Goal: Check status: Check status

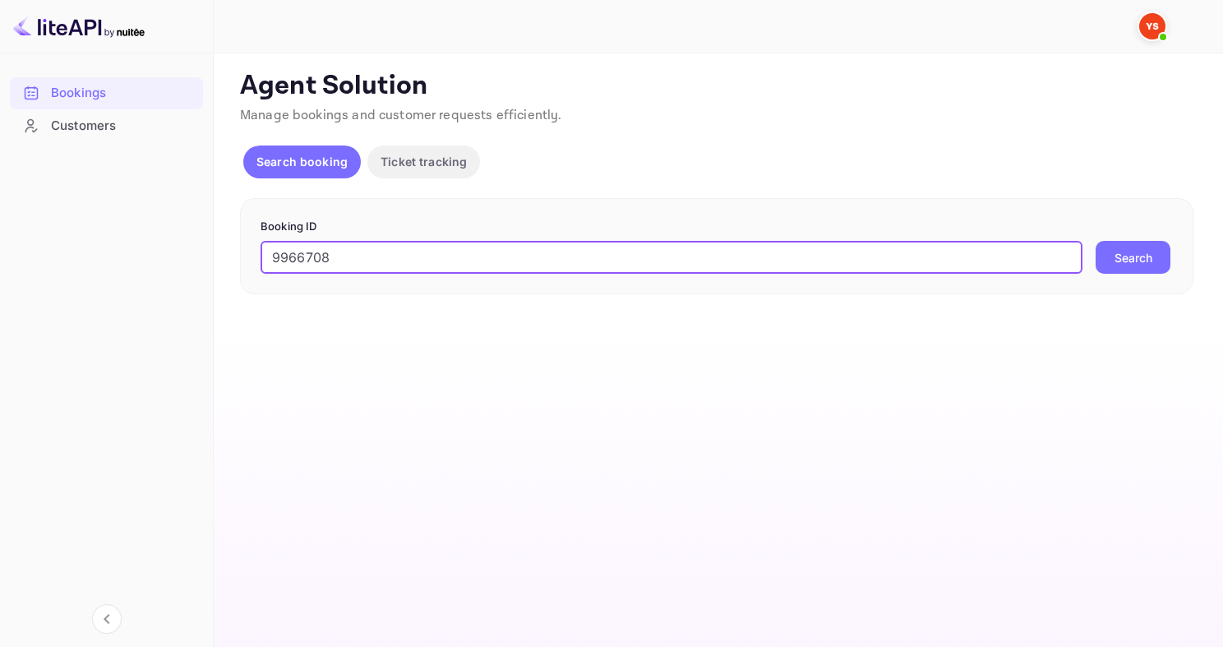
type input "9966708"
click at [1096, 241] on button "Search" at bounding box center [1133, 257] width 75 height 33
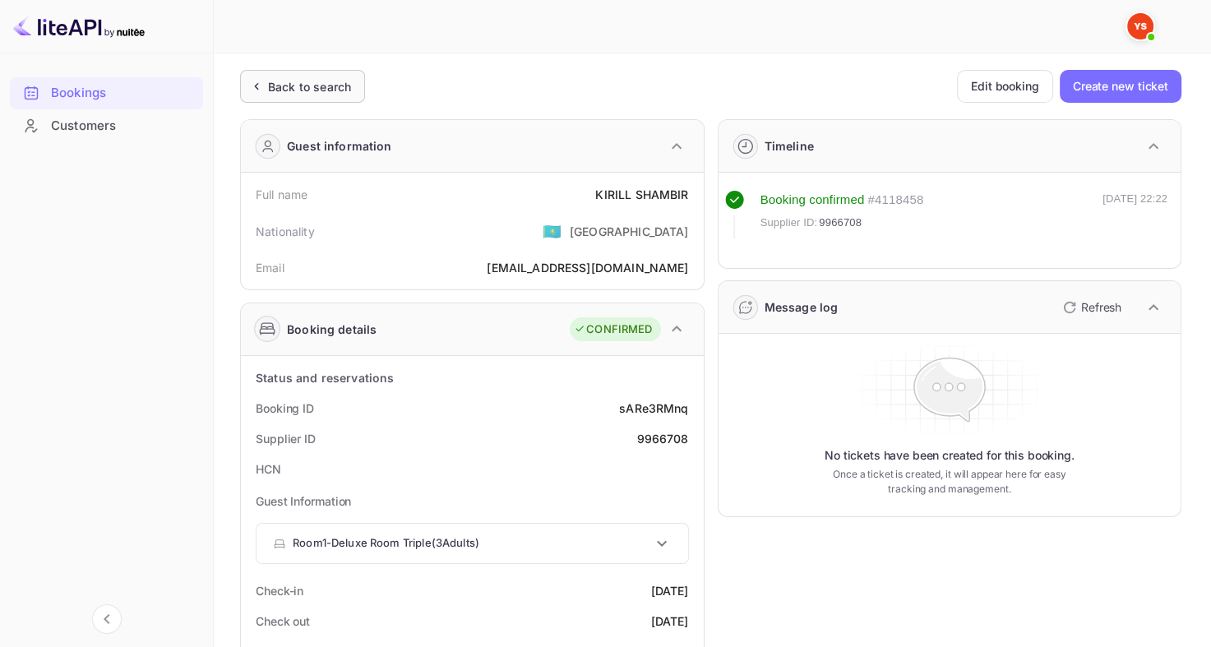
click at [271, 79] on div "Back to search" at bounding box center [309, 86] width 83 height 17
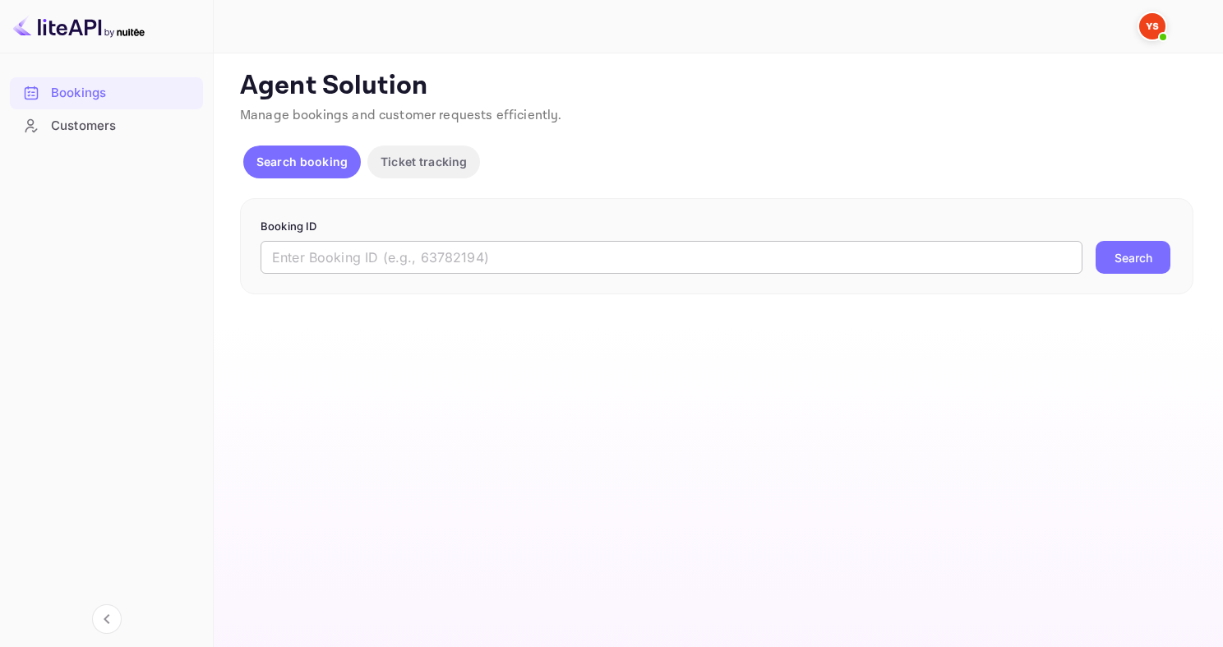
click at [372, 242] on input "text" at bounding box center [672, 257] width 822 height 33
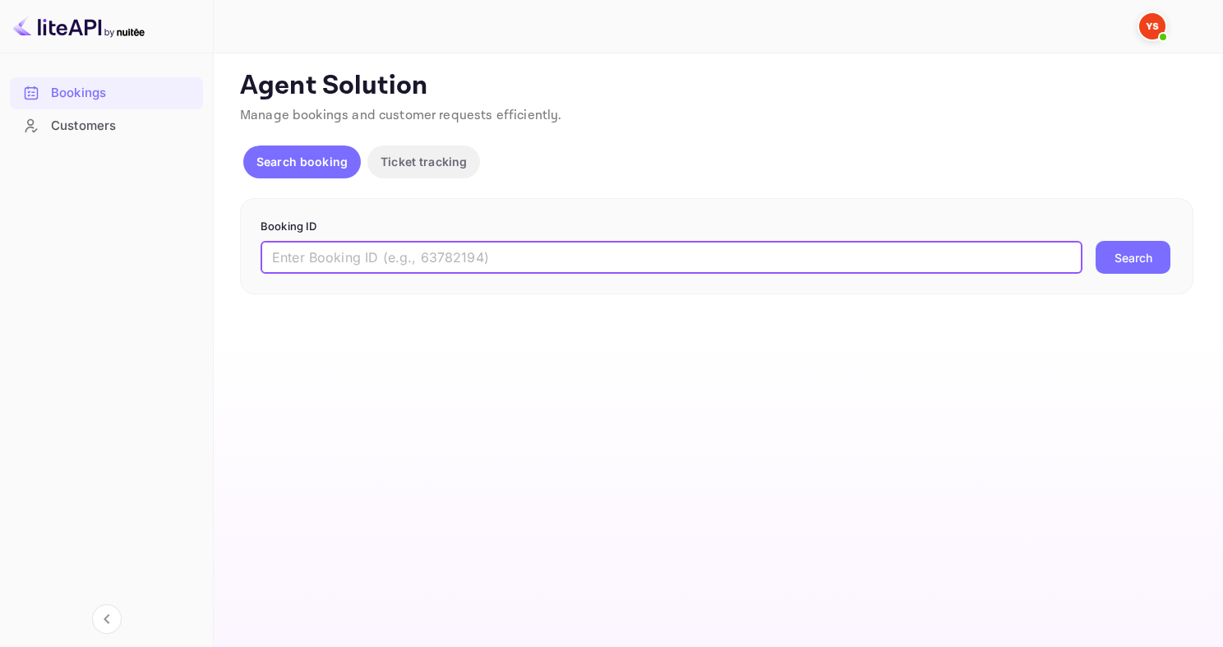
paste input "9944430"
type input "9944430"
click at [1096, 241] on button "Search" at bounding box center [1133, 257] width 75 height 33
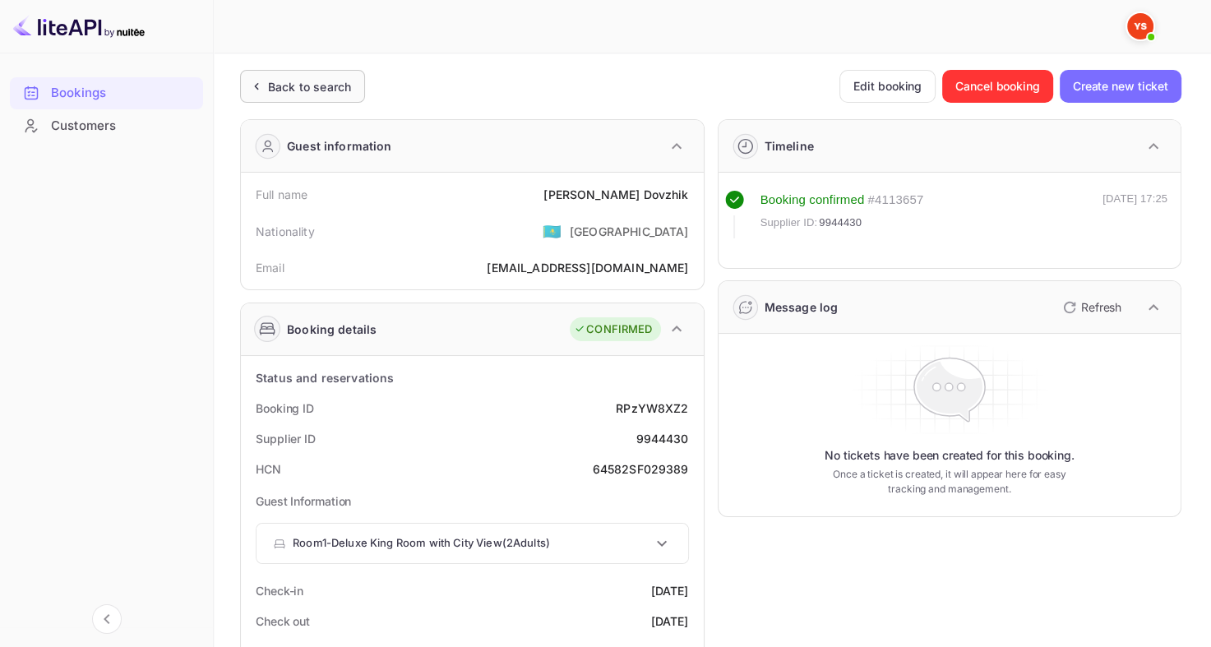
click at [293, 82] on div "Back to search" at bounding box center [309, 86] width 83 height 17
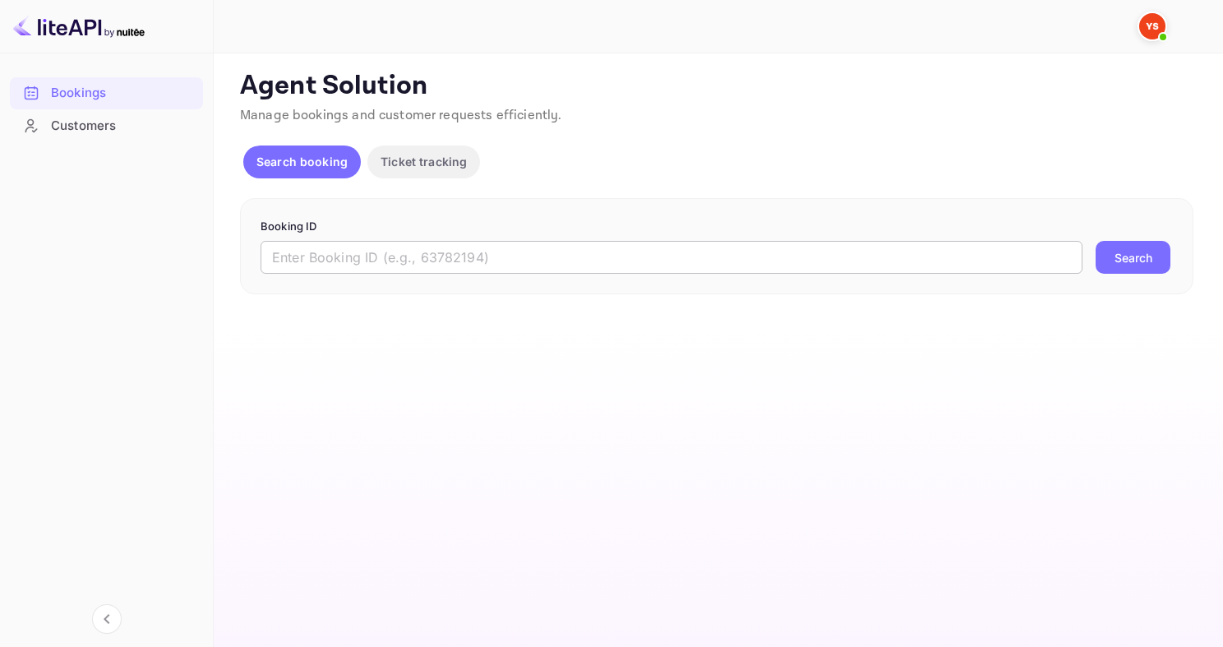
click at [381, 251] on input "text" at bounding box center [672, 257] width 822 height 33
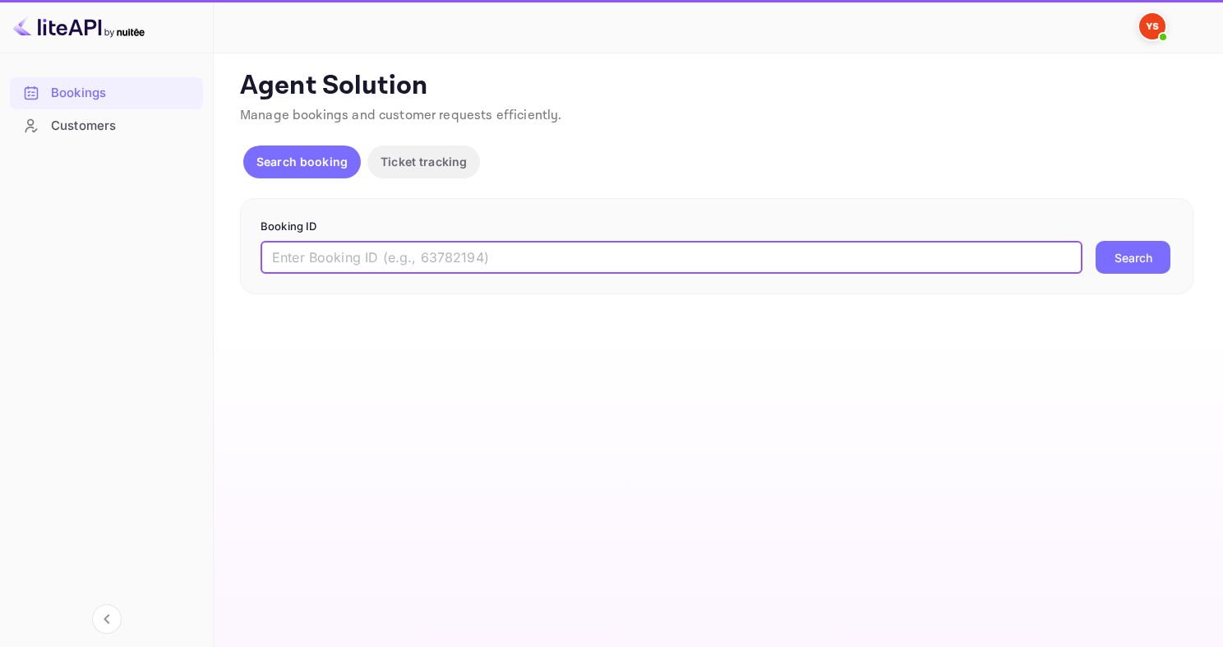
paste input "9505677"
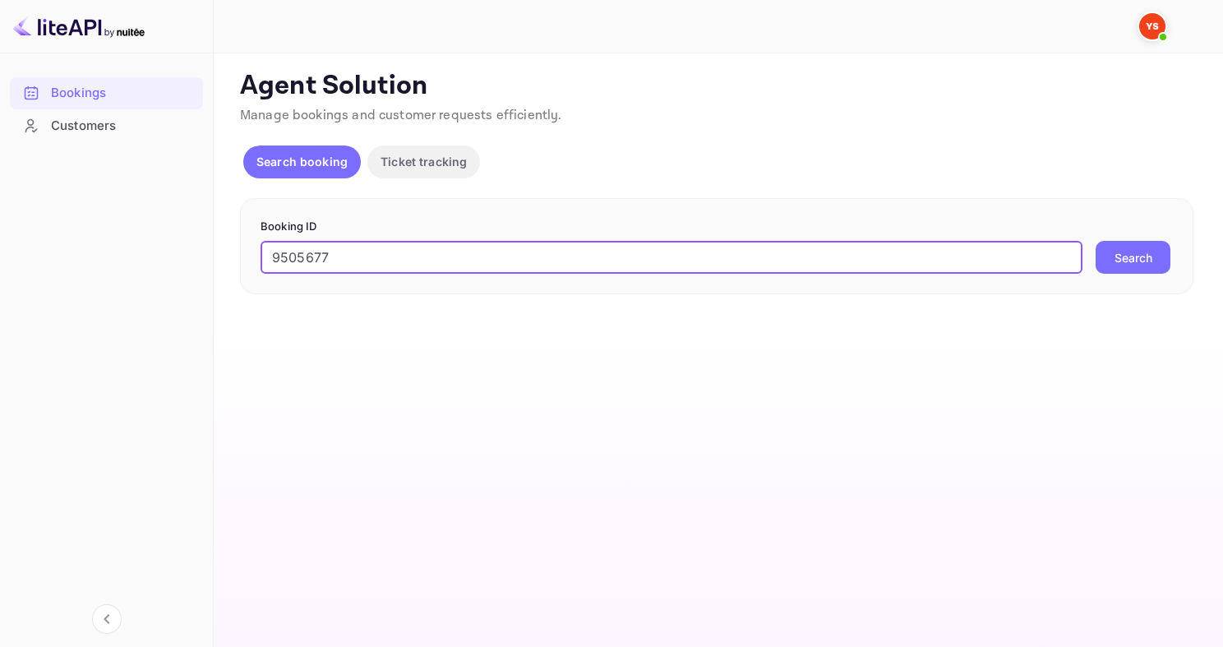
type input "9505677"
click at [1096, 241] on button "Search" at bounding box center [1133, 257] width 75 height 33
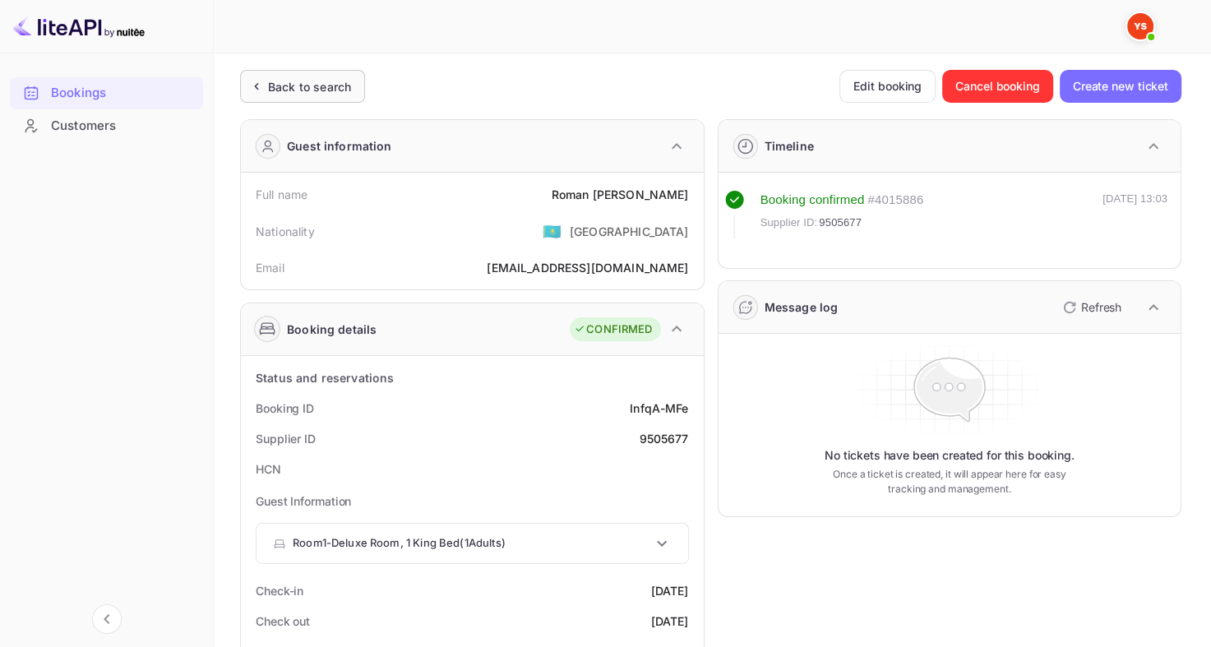
click at [294, 82] on div "Back to search" at bounding box center [309, 86] width 83 height 17
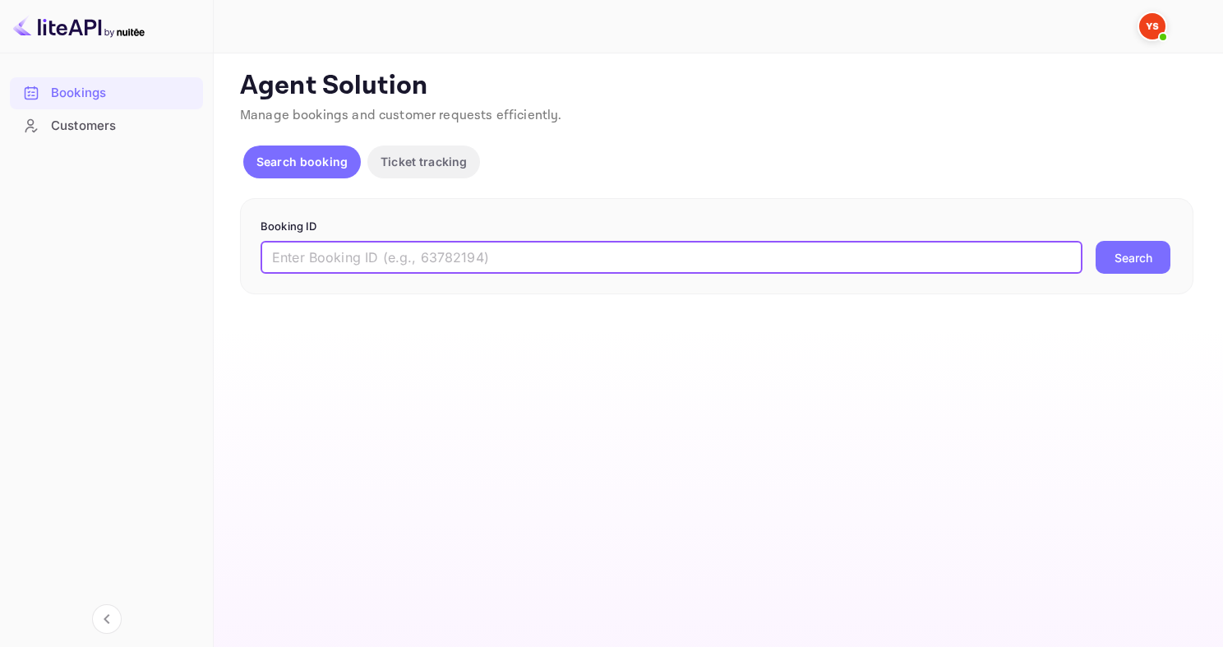
click at [422, 249] on input "text" at bounding box center [672, 257] width 822 height 33
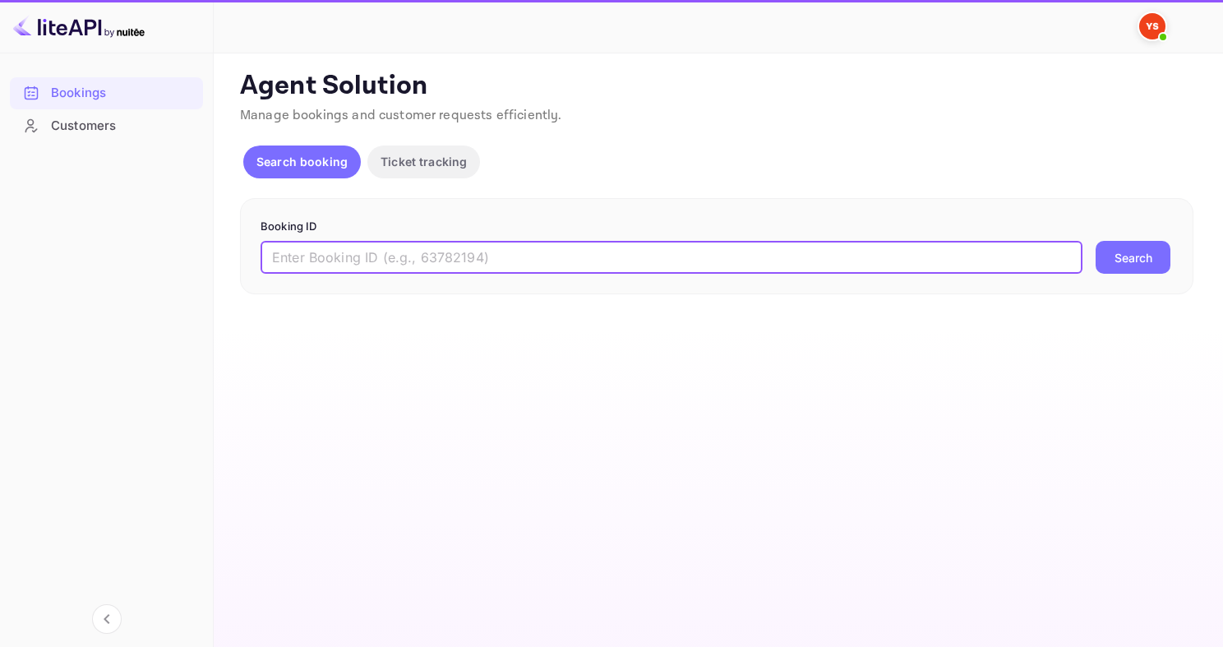
paste input "9962756"
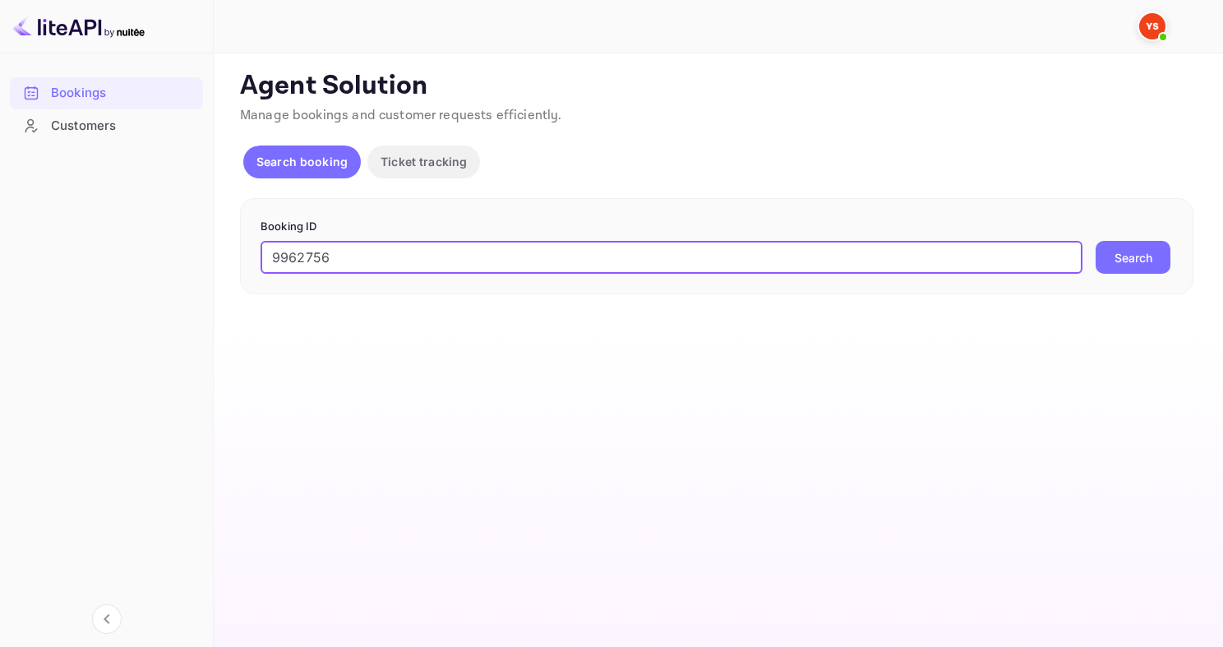
type input "9962756"
click at [1096, 241] on button "Search" at bounding box center [1133, 257] width 75 height 33
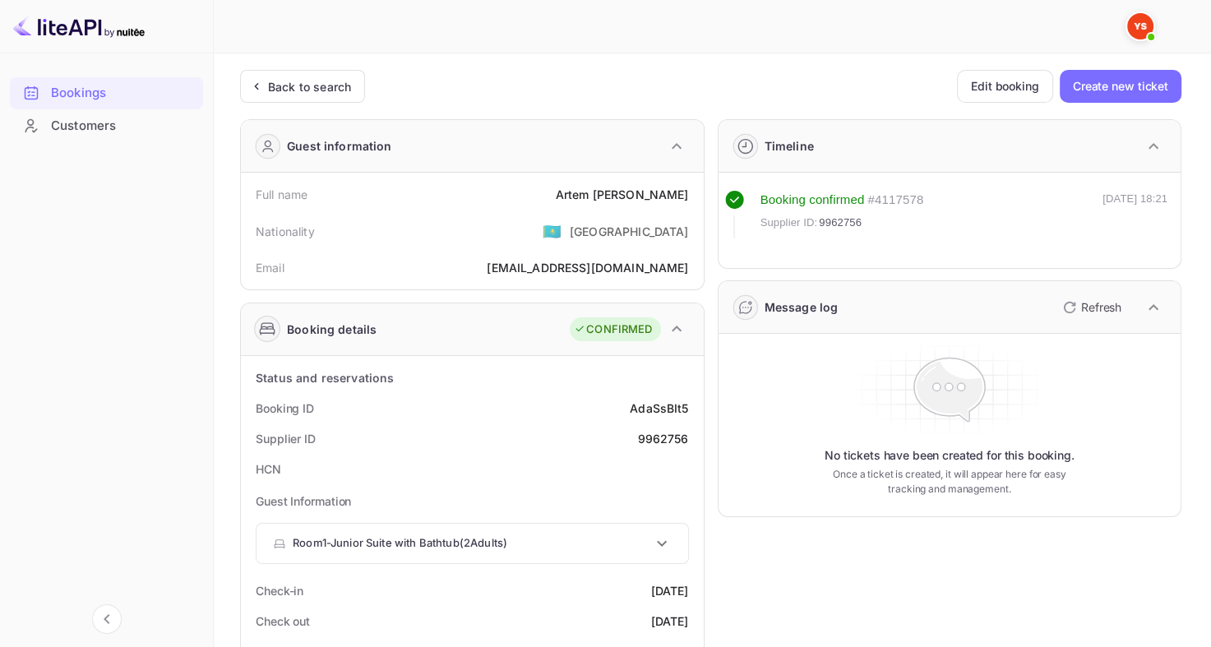
click at [340, 99] on div "Back to search" at bounding box center [302, 86] width 125 height 33
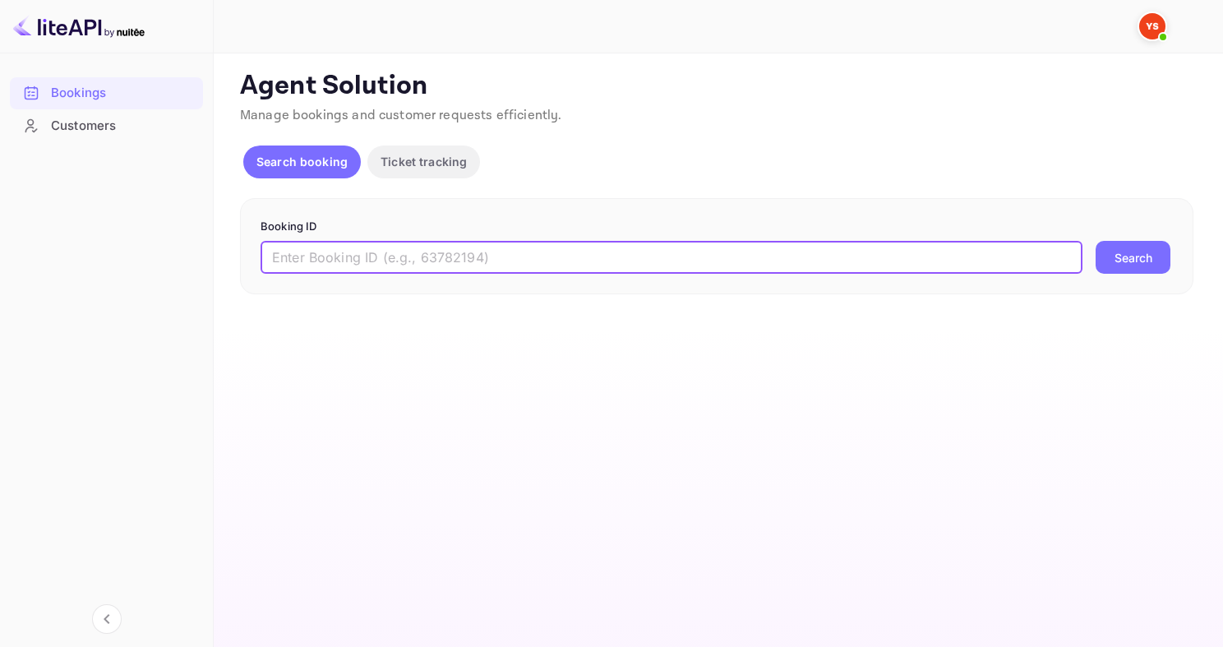
click at [521, 246] on input "text" at bounding box center [672, 257] width 822 height 33
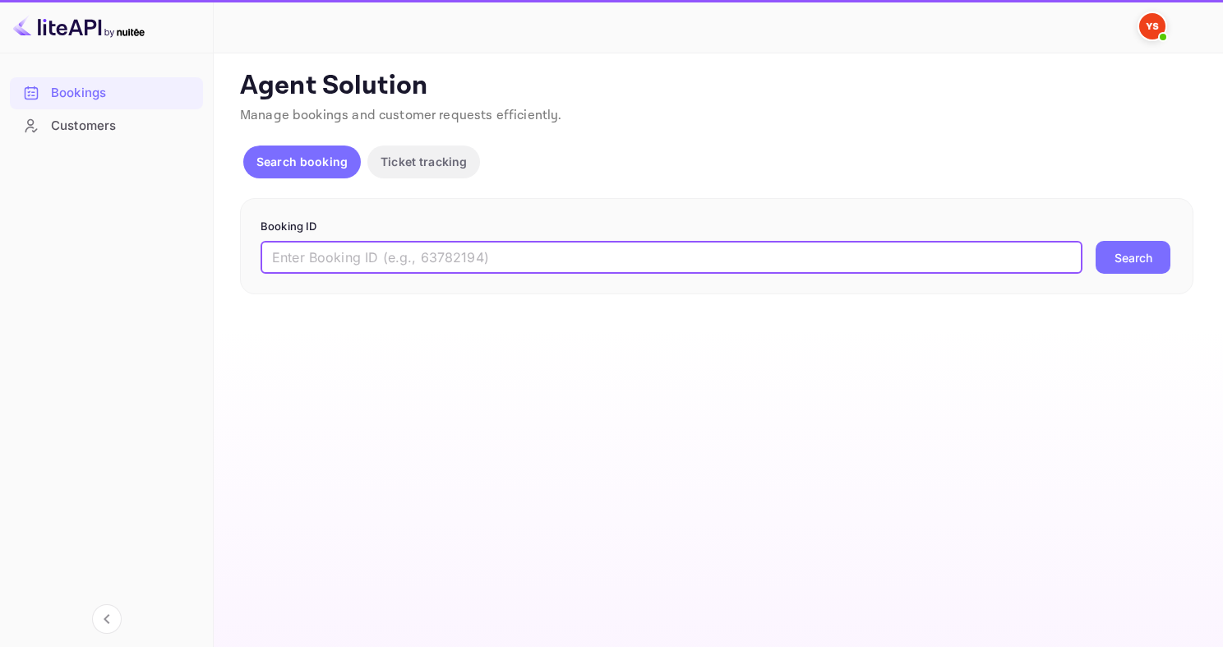
paste input "9965433"
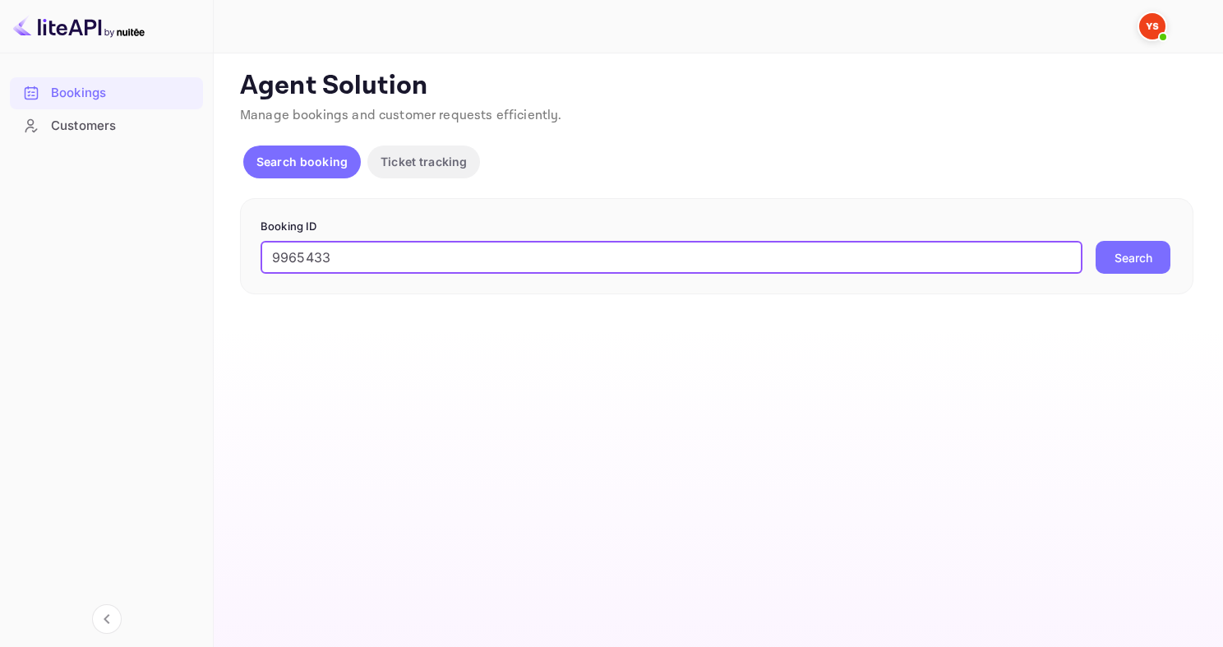
type input "9965433"
click at [1096, 241] on button "Search" at bounding box center [1133, 257] width 75 height 33
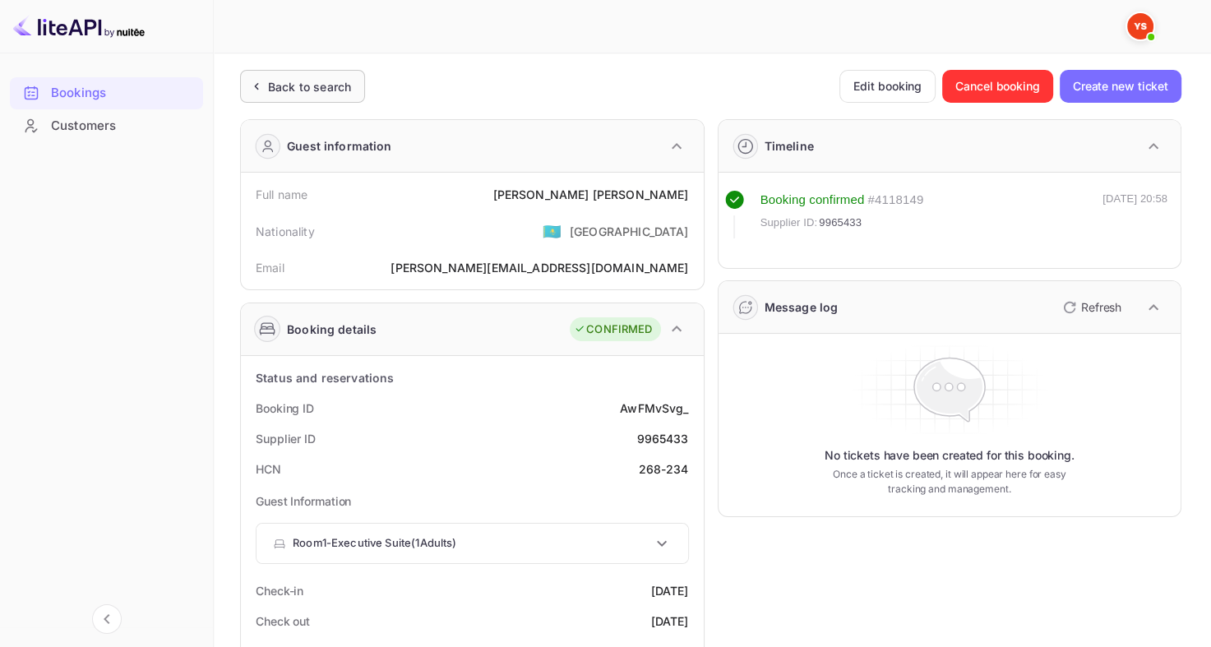
click at [313, 74] on div "Back to search" at bounding box center [302, 86] width 125 height 33
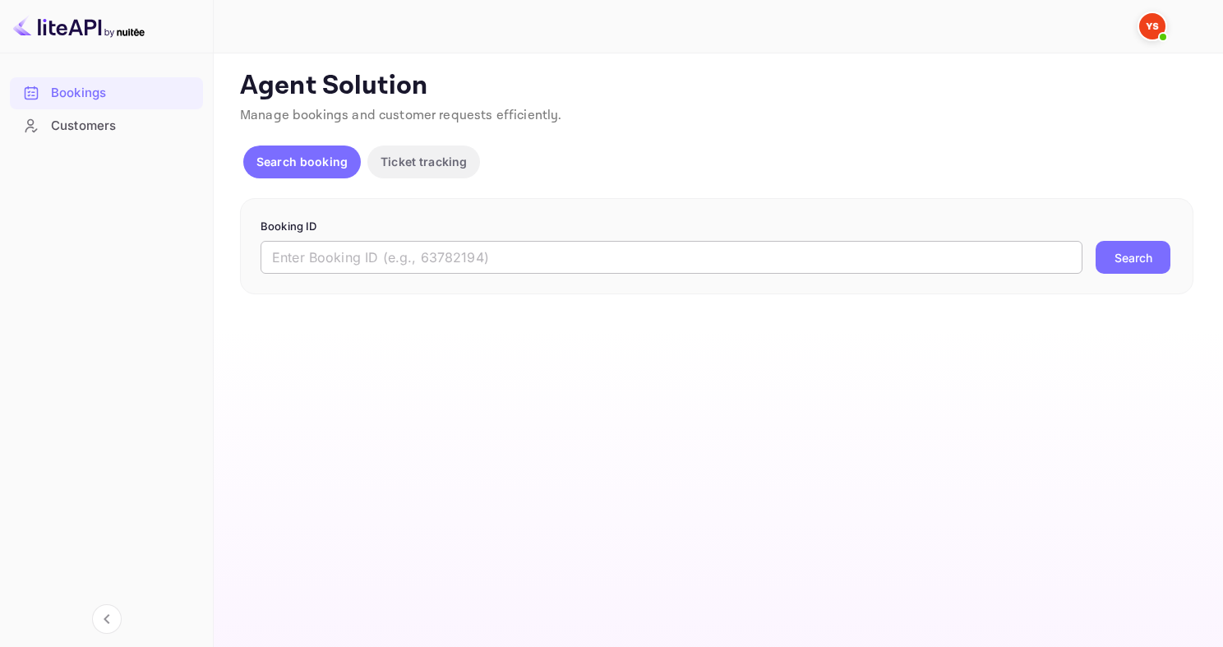
click at [384, 257] on input "text" at bounding box center [672, 257] width 822 height 33
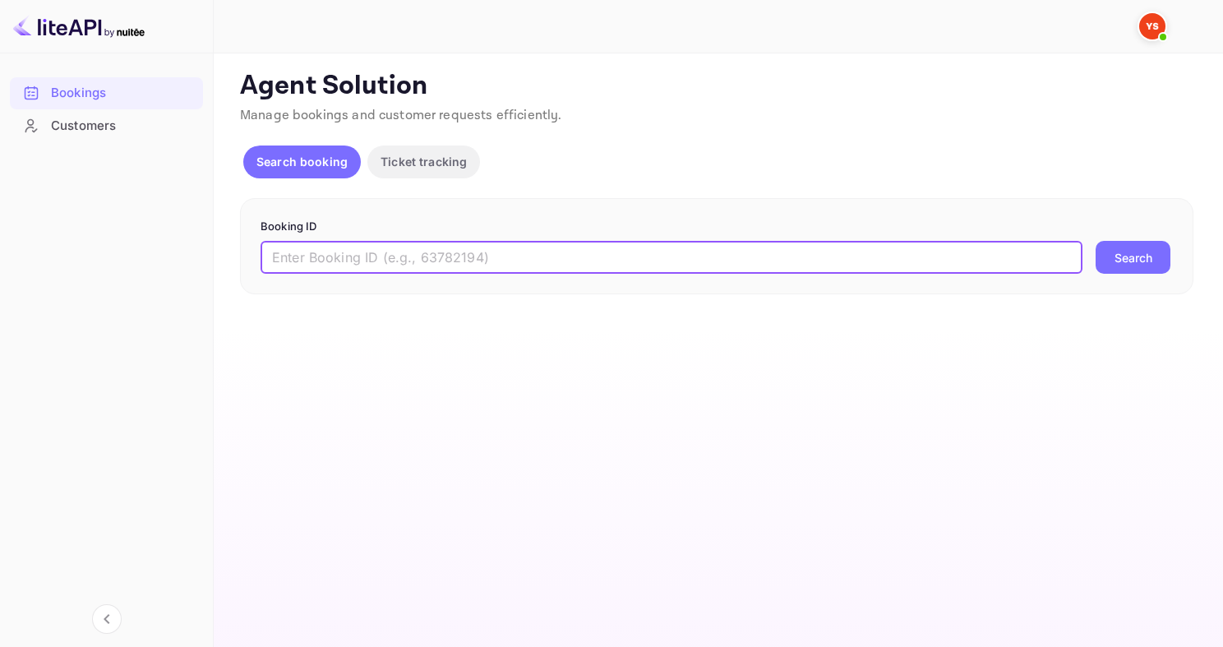
paste input "9842971"
type input "9842971"
click at [1096, 241] on button "Search" at bounding box center [1133, 257] width 75 height 33
